Goal: Communication & Community: Participate in discussion

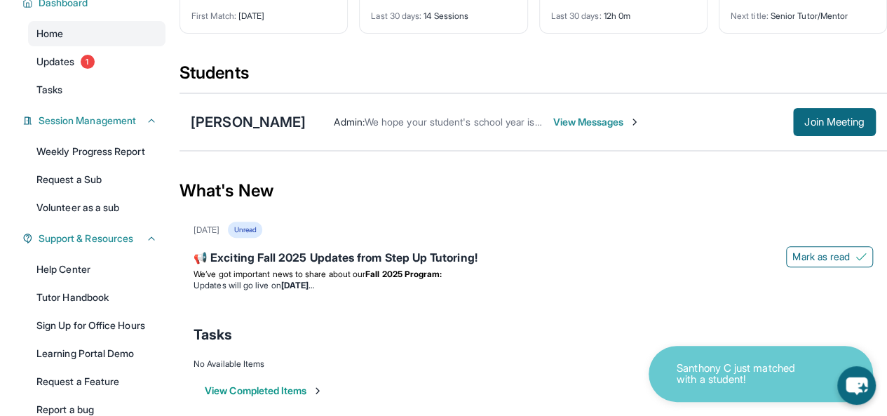
scroll to position [120, 0]
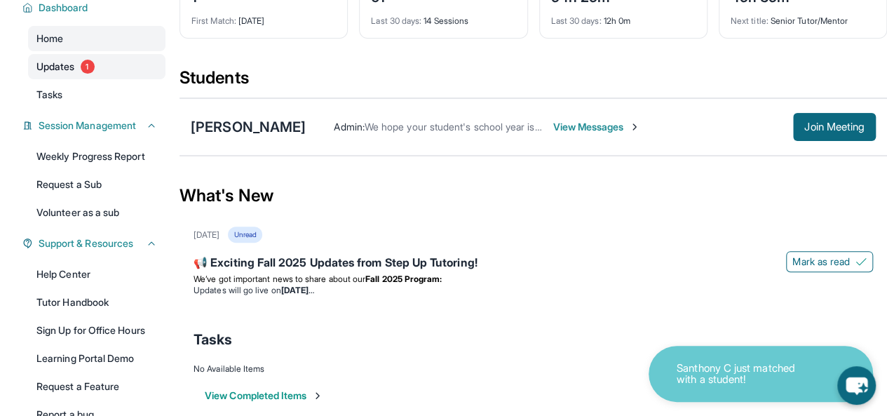
click at [60, 74] on span "Updates" at bounding box center [55, 67] width 39 height 14
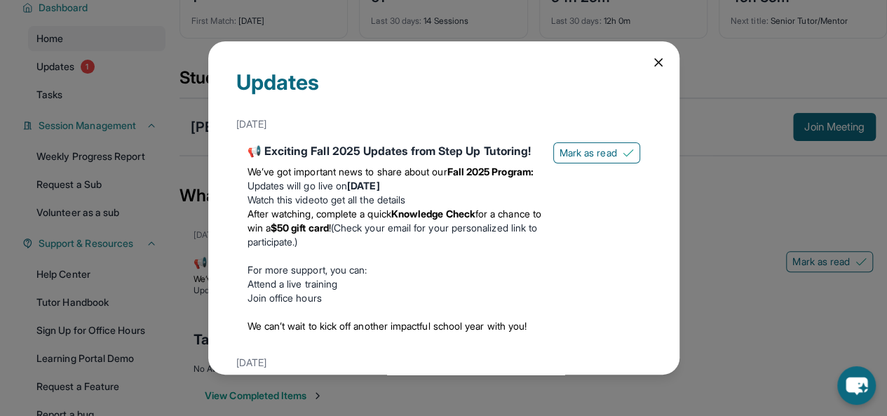
click at [652, 64] on icon at bounding box center [659, 62] width 14 height 14
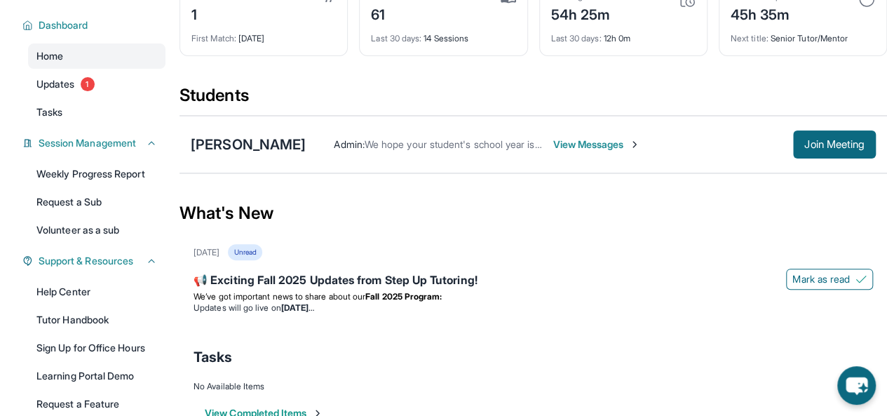
scroll to position [98, 0]
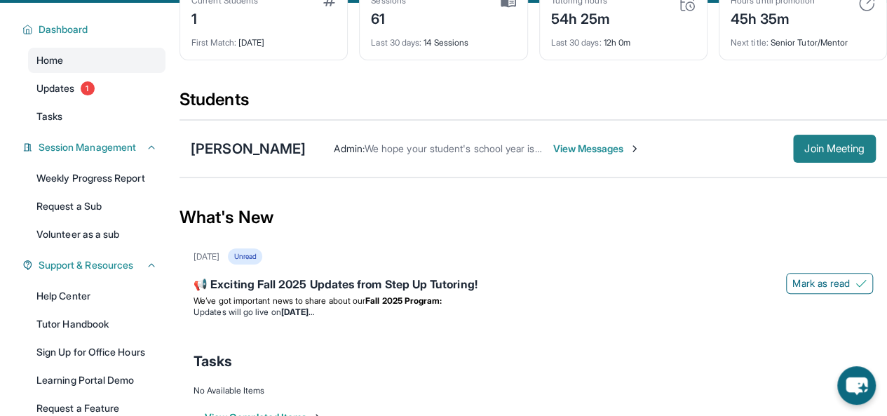
click at [826, 153] on span "Join Meeting" at bounding box center [834, 148] width 60 height 8
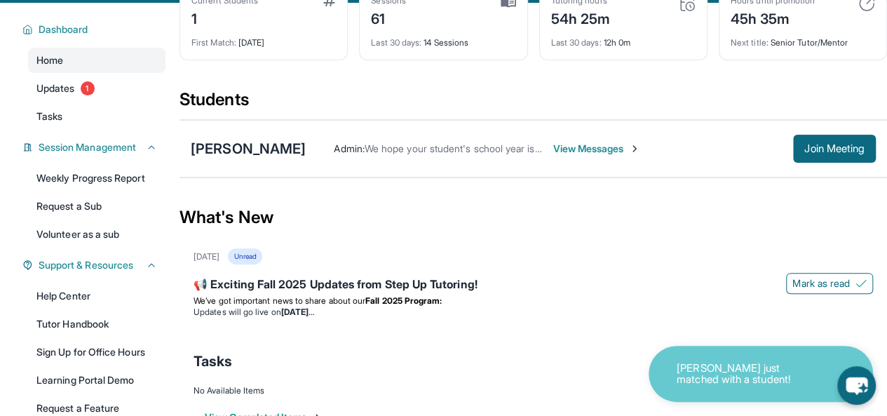
click at [579, 156] on span "View Messages" at bounding box center [597, 149] width 88 height 14
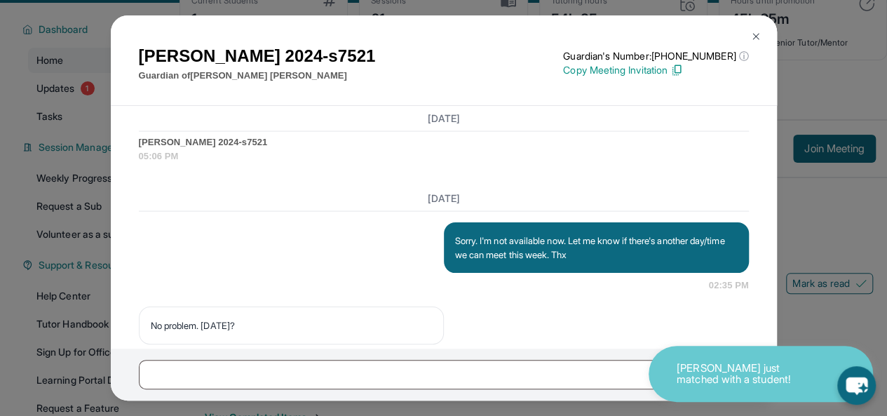
scroll to position [15858, 0]
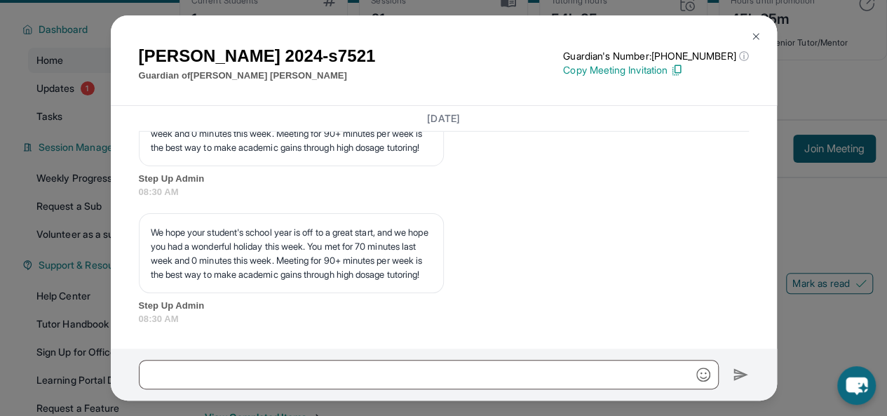
click at [757, 36] on img at bounding box center [755, 36] width 11 height 11
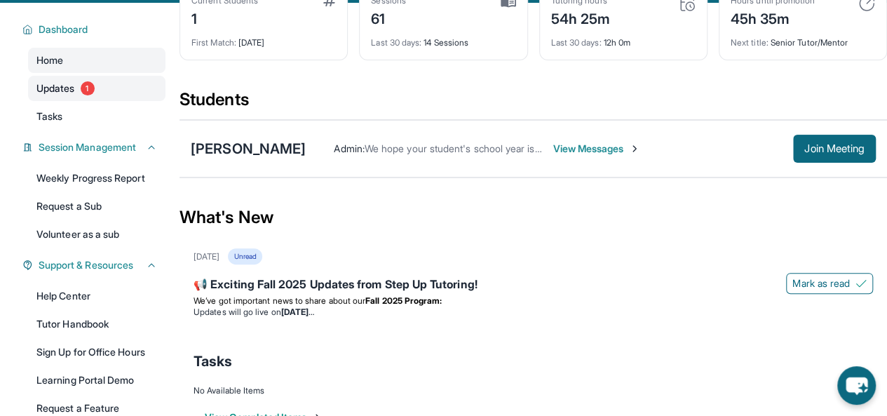
click at [57, 95] on span "Updates" at bounding box center [55, 88] width 39 height 14
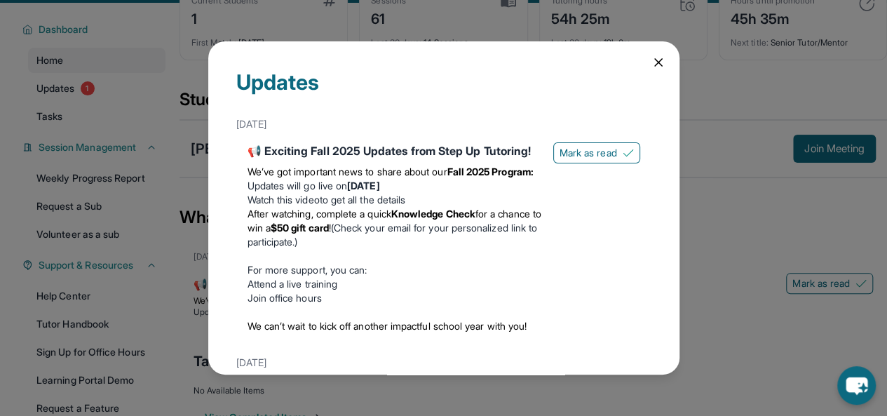
click at [652, 62] on icon at bounding box center [659, 62] width 14 height 14
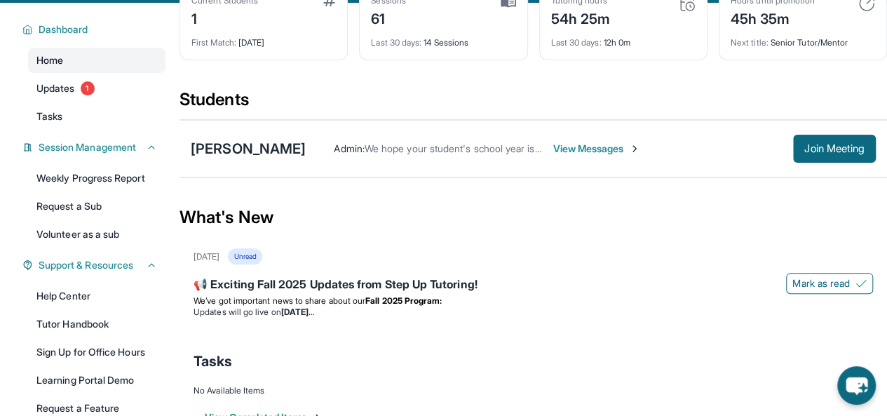
click at [52, 67] on span "Home" at bounding box center [49, 60] width 27 height 14
click at [605, 156] on span "View Messages" at bounding box center [597, 149] width 88 height 14
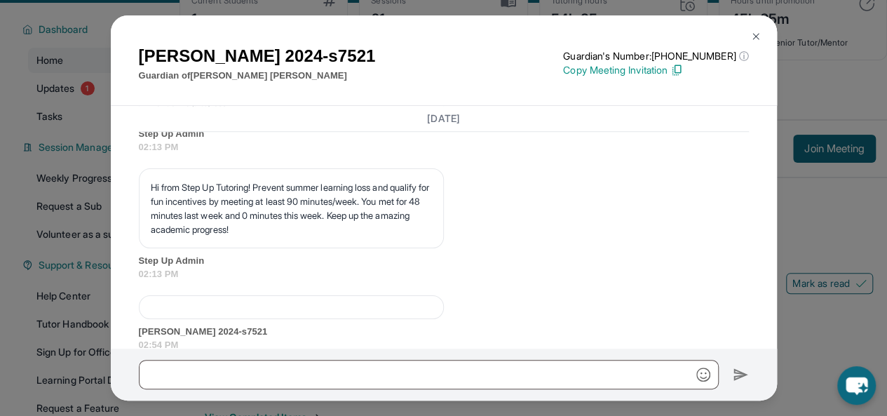
scroll to position [13790, 0]
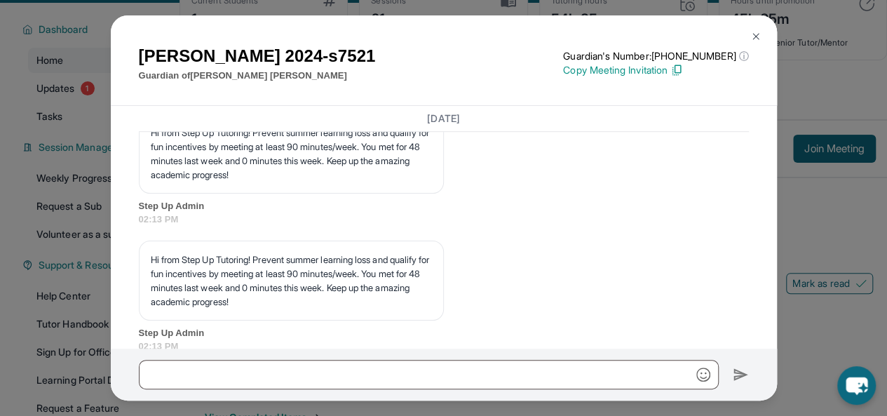
click at [753, 32] on img at bounding box center [755, 36] width 11 height 11
